Goal: Navigation & Orientation: Find specific page/section

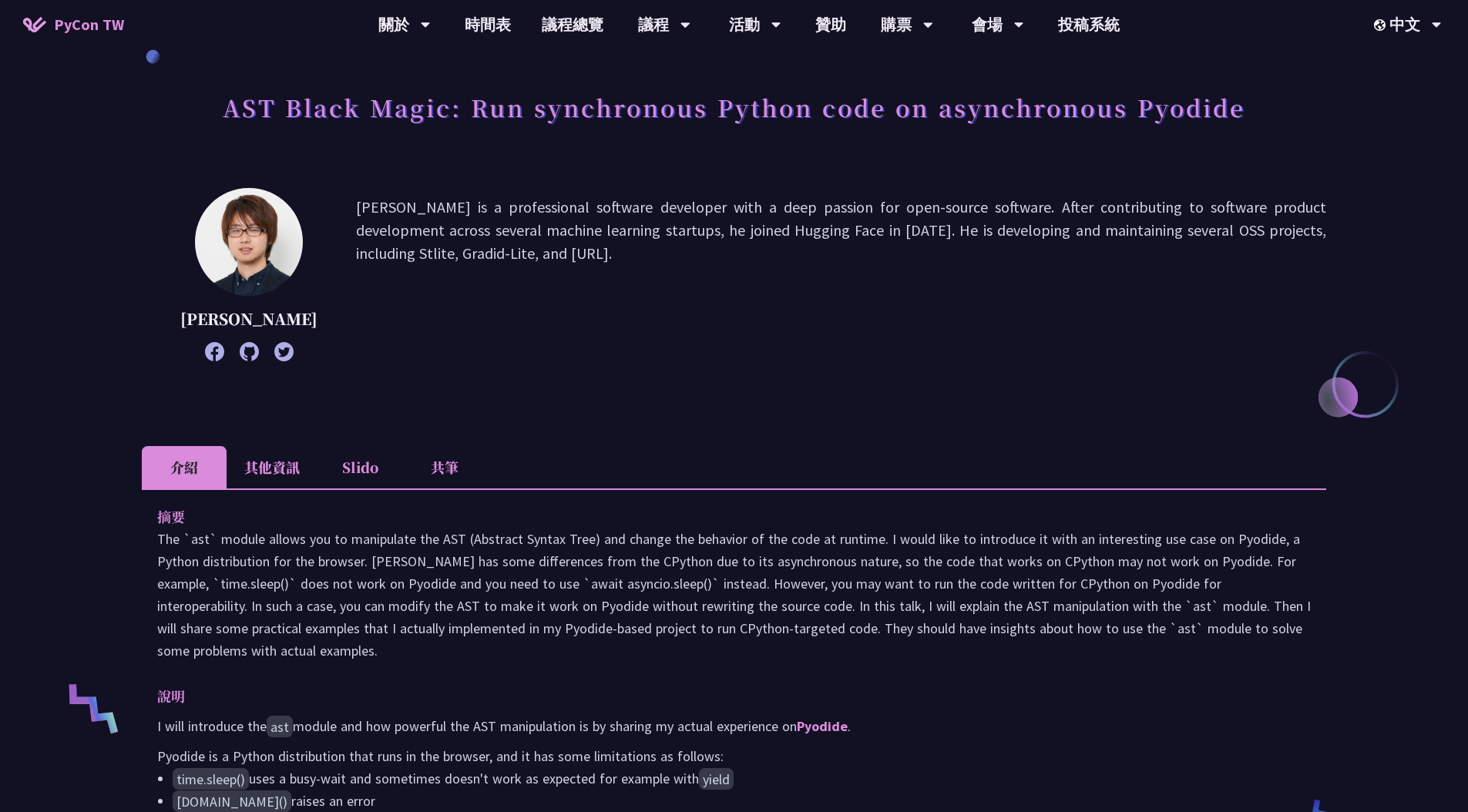
scroll to position [405, 0]
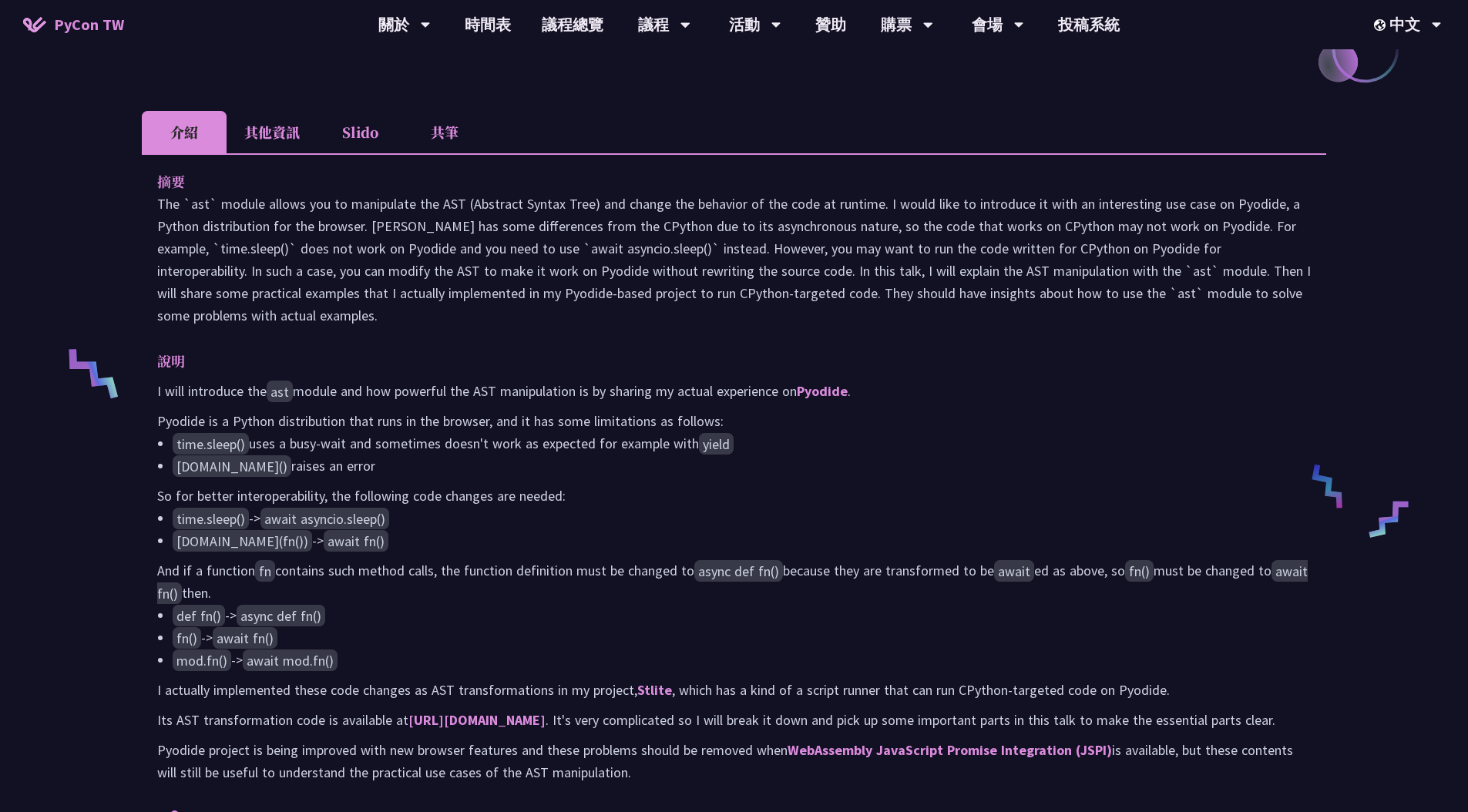
click at [380, 149] on li "Slido" at bounding box center [360, 132] width 85 height 42
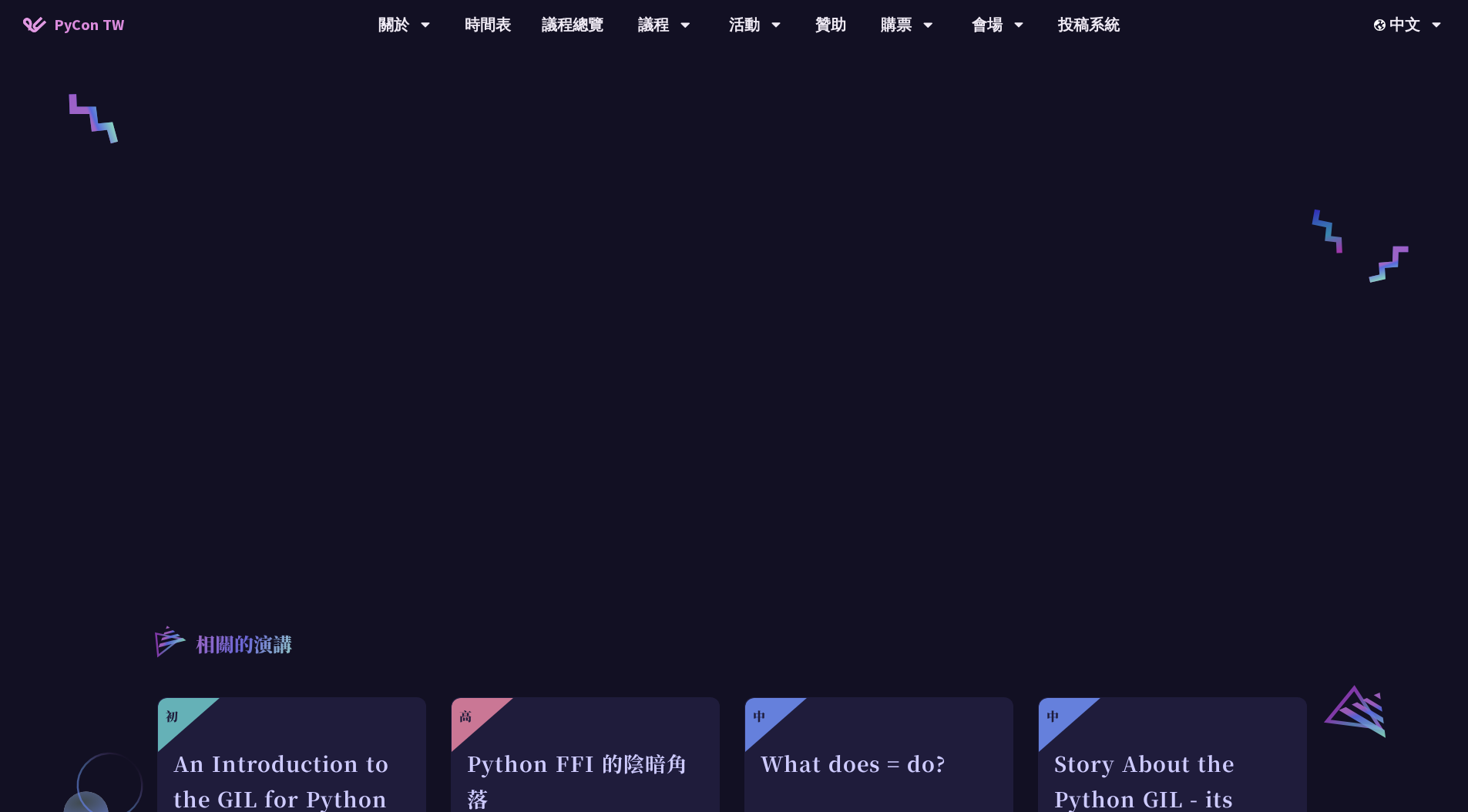
scroll to position [233, 0]
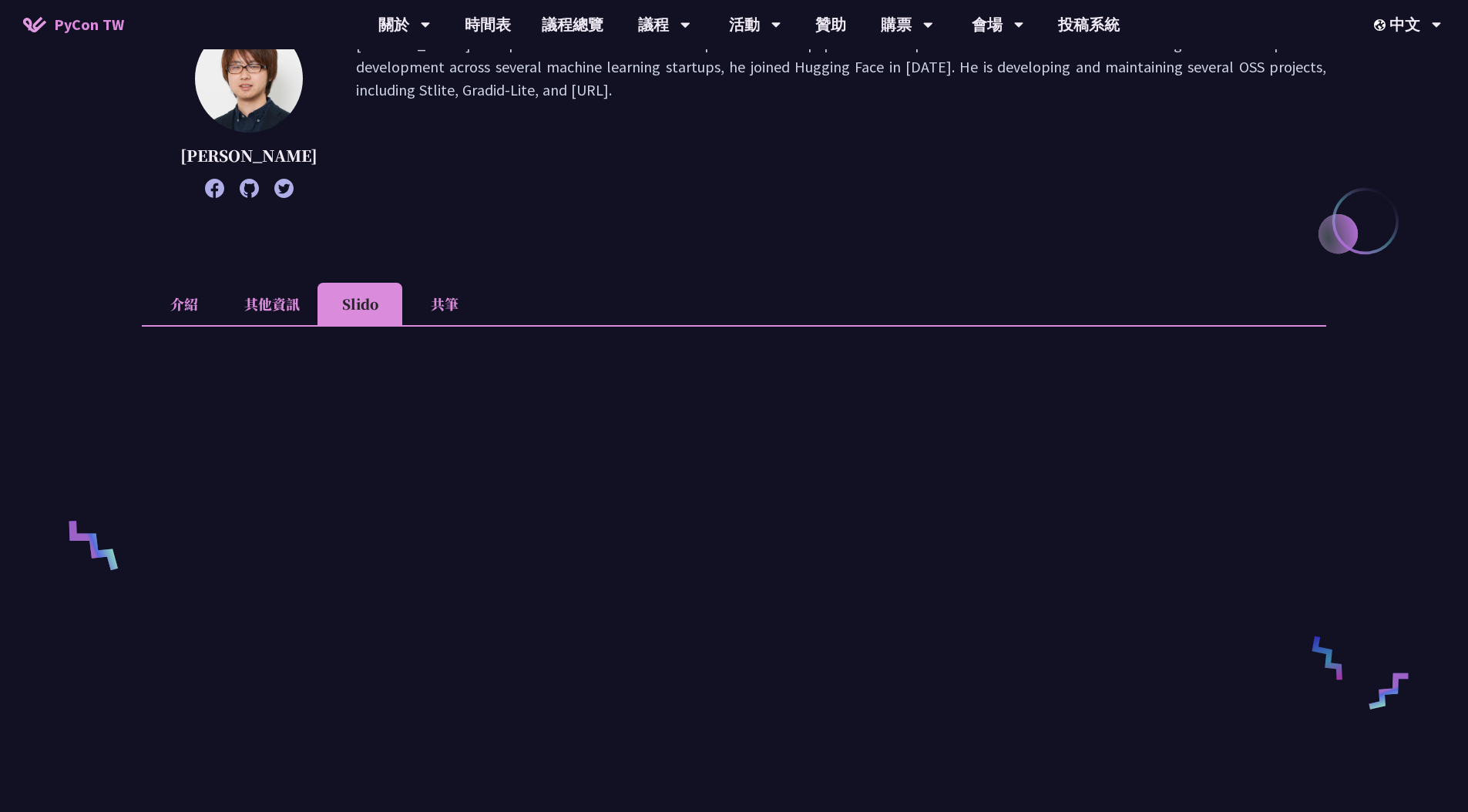
click at [445, 320] on li "共筆" at bounding box center [445, 303] width 85 height 42
click at [208, 312] on li "介紹" at bounding box center [184, 303] width 85 height 42
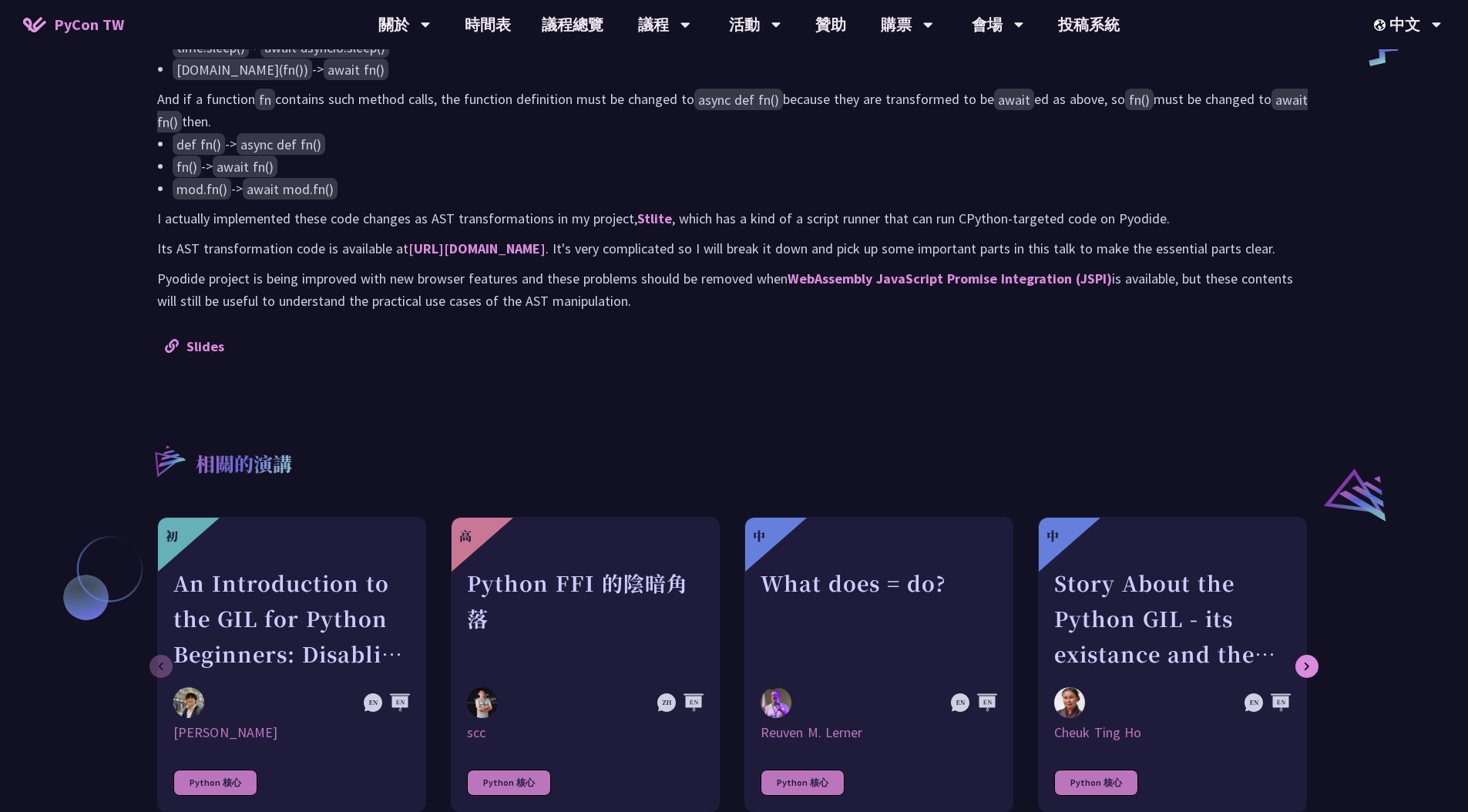
scroll to position [884, 0]
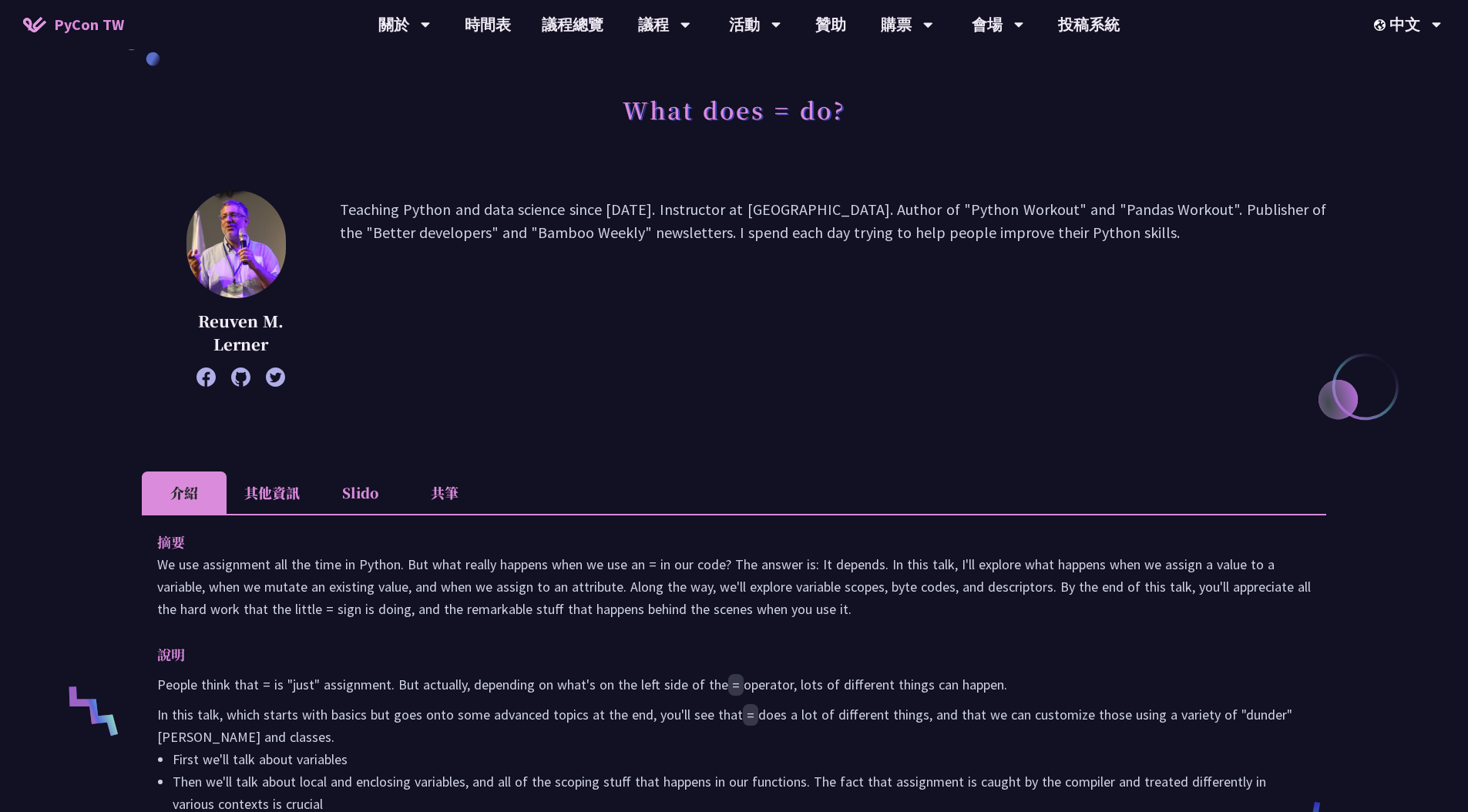
scroll to position [68, 0]
click at [424, 511] on li "共筆" at bounding box center [445, 491] width 85 height 42
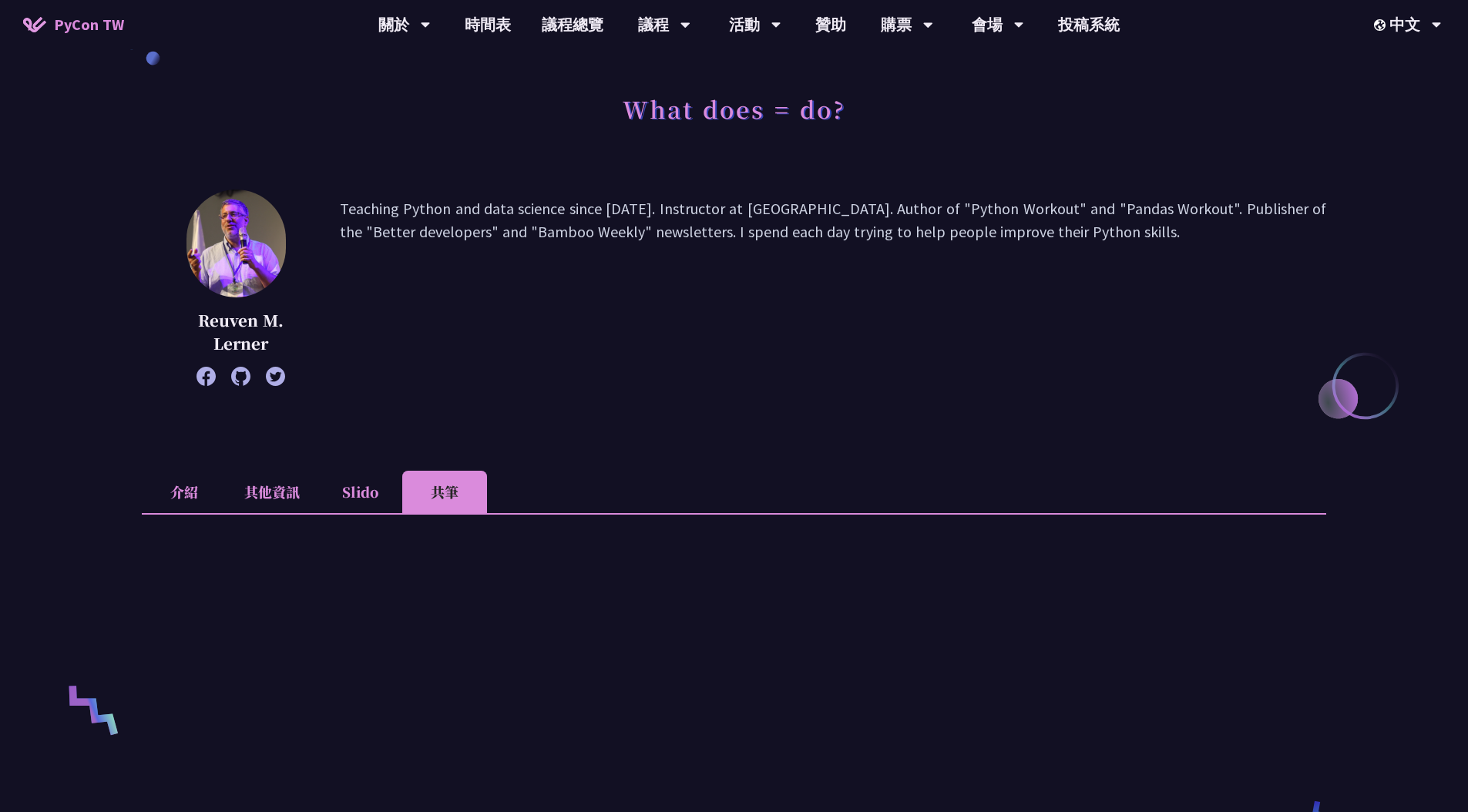
click at [445, 485] on li "共筆" at bounding box center [445, 491] width 85 height 42
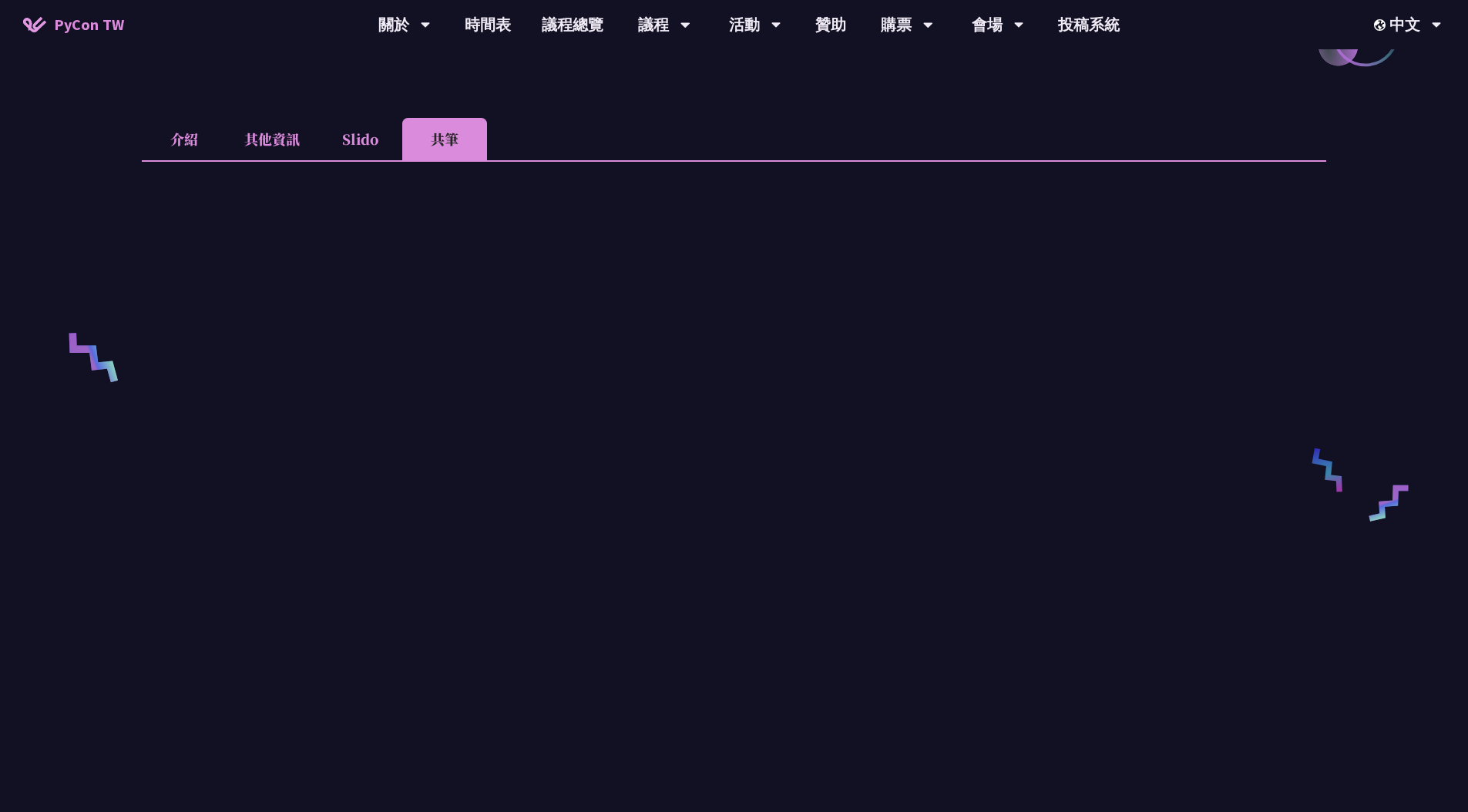
scroll to position [435, 0]
